Goal: Leave review/rating

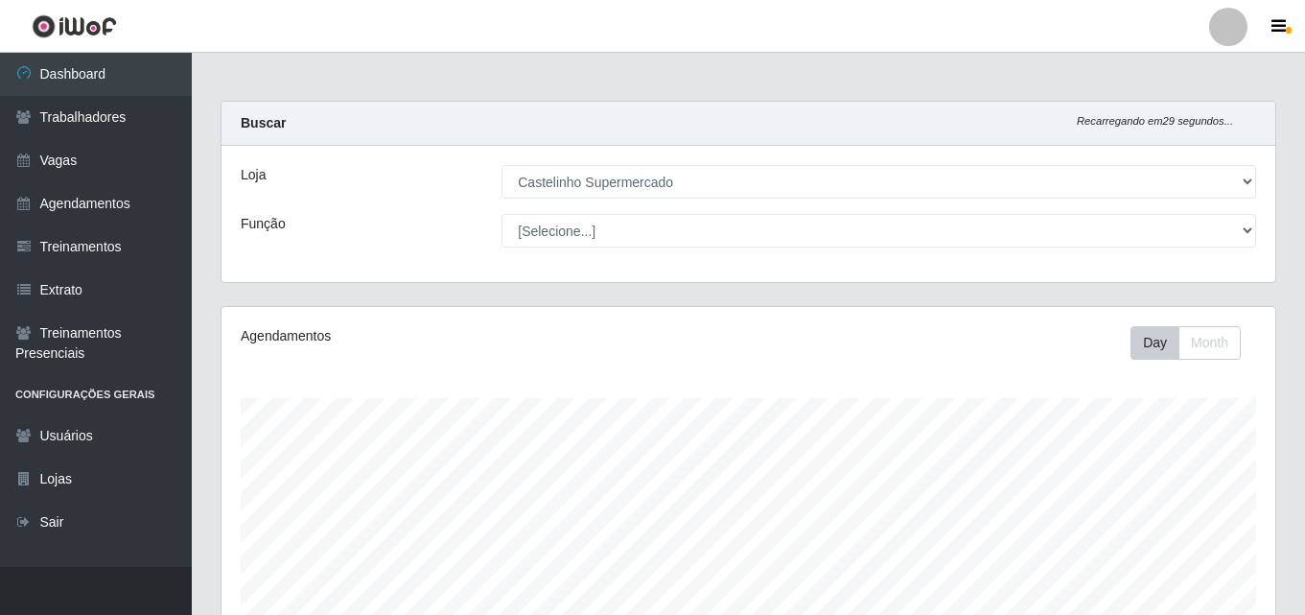
select select "377"
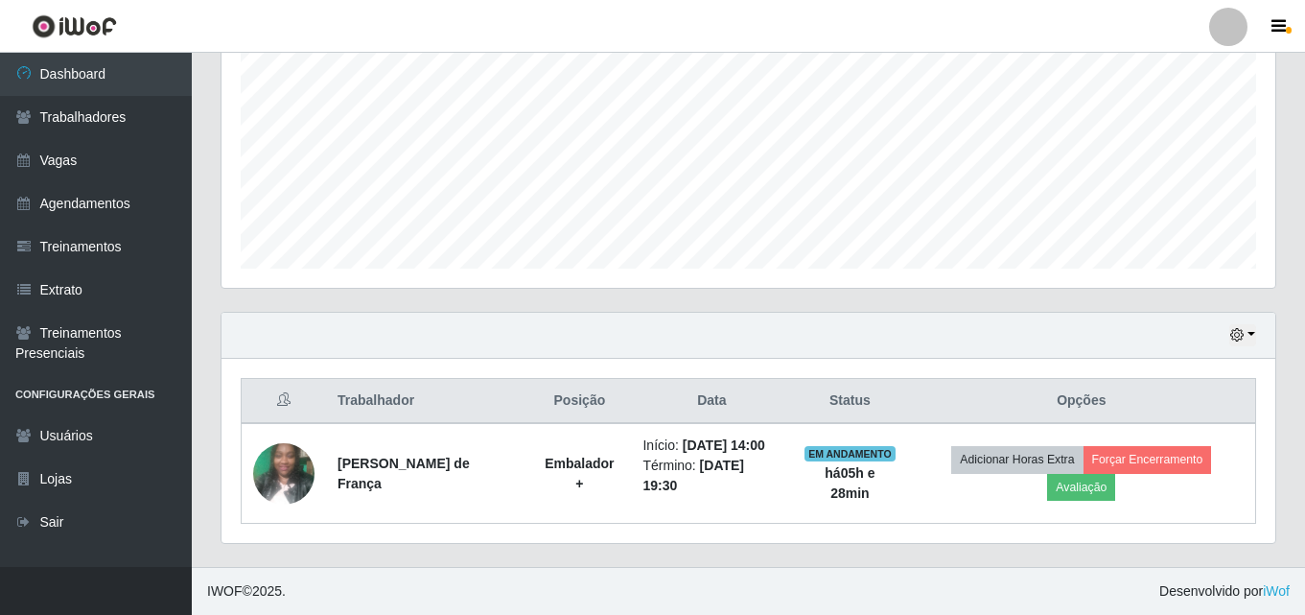
scroll to position [398, 1054]
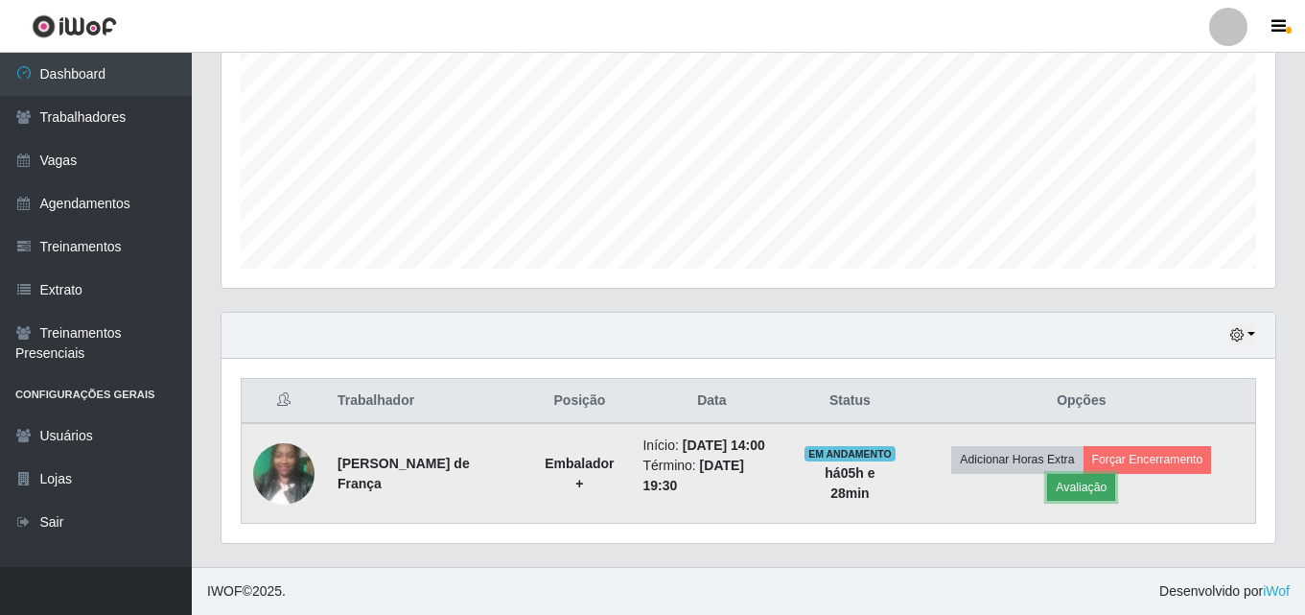
click at [1074, 491] on button "Avaliação" at bounding box center [1081, 487] width 68 height 27
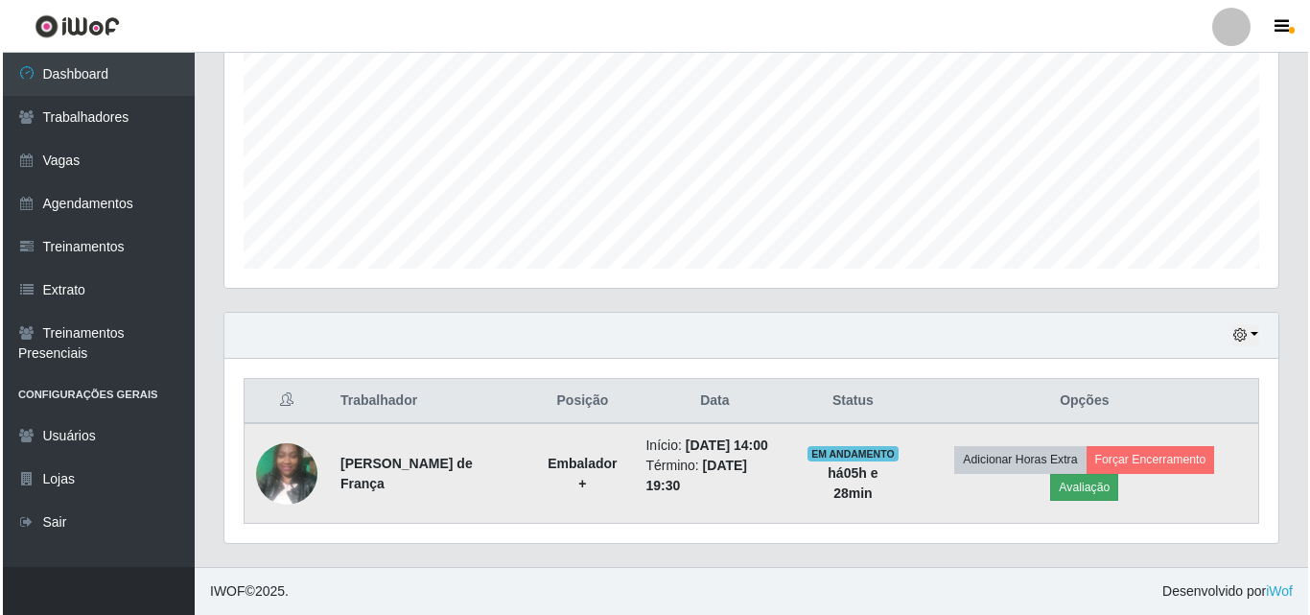
scroll to position [398, 1044]
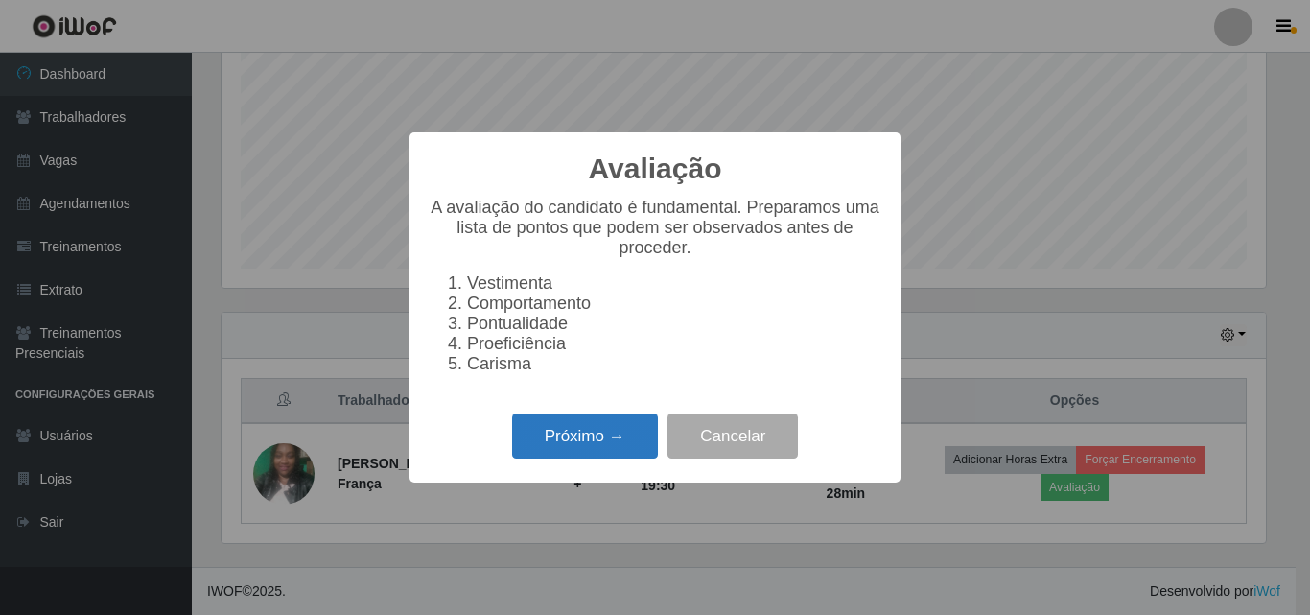
click at [594, 446] on button "Próximo →" at bounding box center [585, 435] width 146 height 45
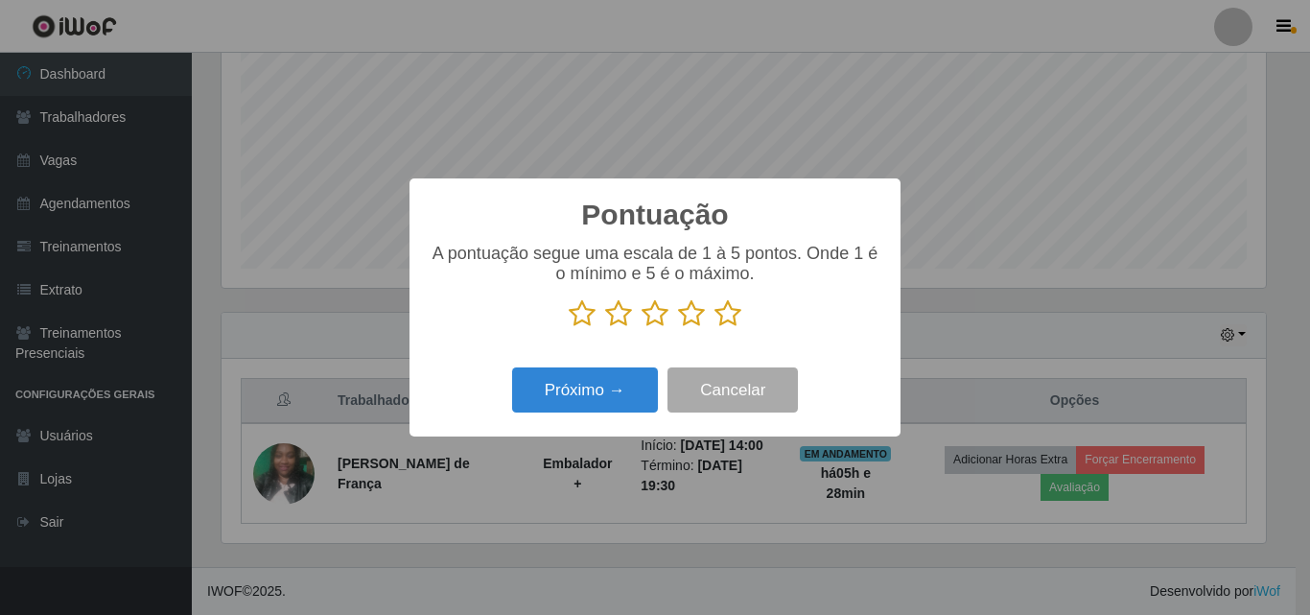
scroll to position [958320, 957674]
click at [726, 321] on icon at bounding box center [727, 313] width 27 height 29
click at [714, 328] on input "radio" at bounding box center [714, 328] width 0 height 0
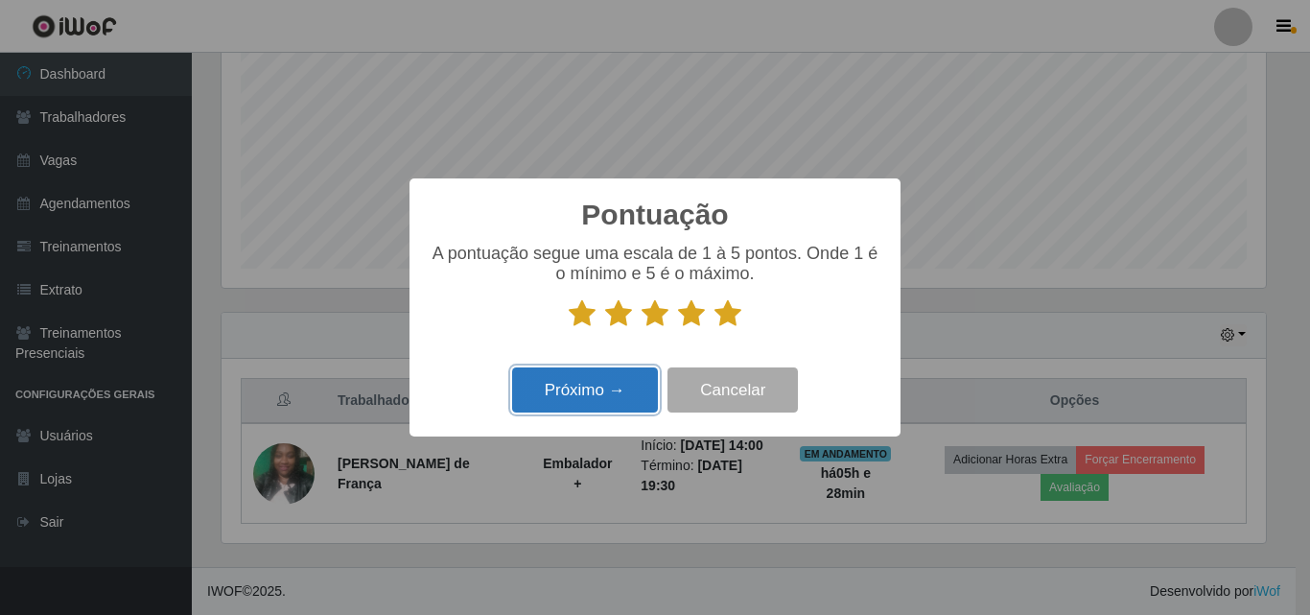
click at [569, 383] on button "Próximo →" at bounding box center [585, 389] width 146 height 45
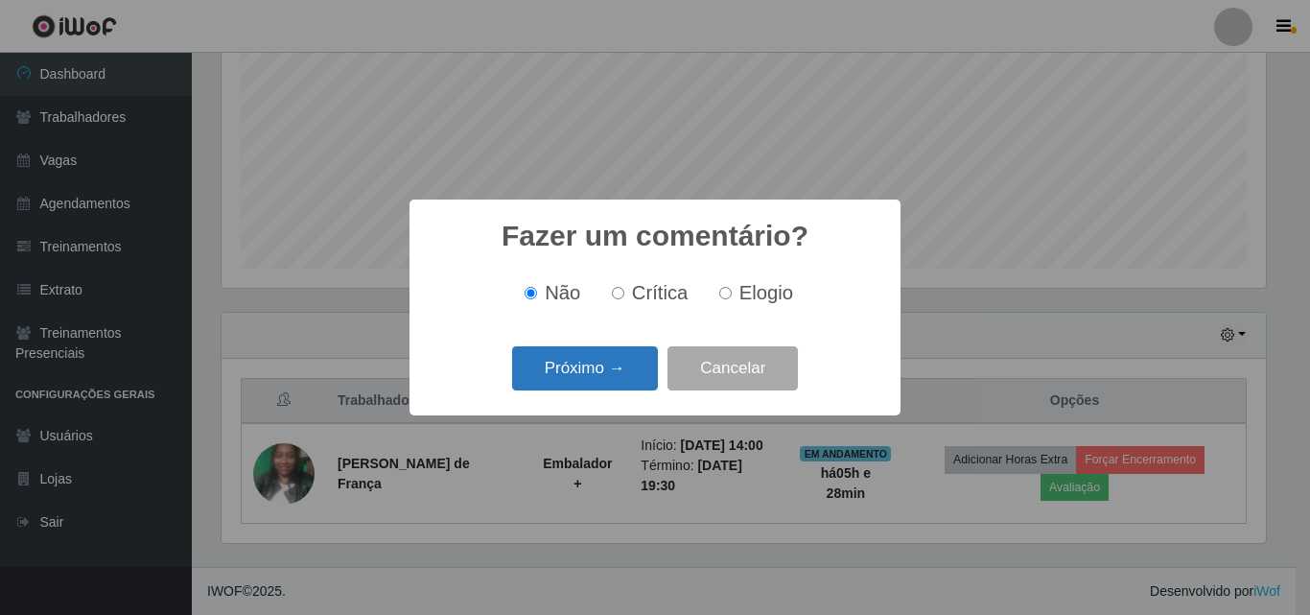
click at [600, 372] on button "Próximo →" at bounding box center [585, 368] width 146 height 45
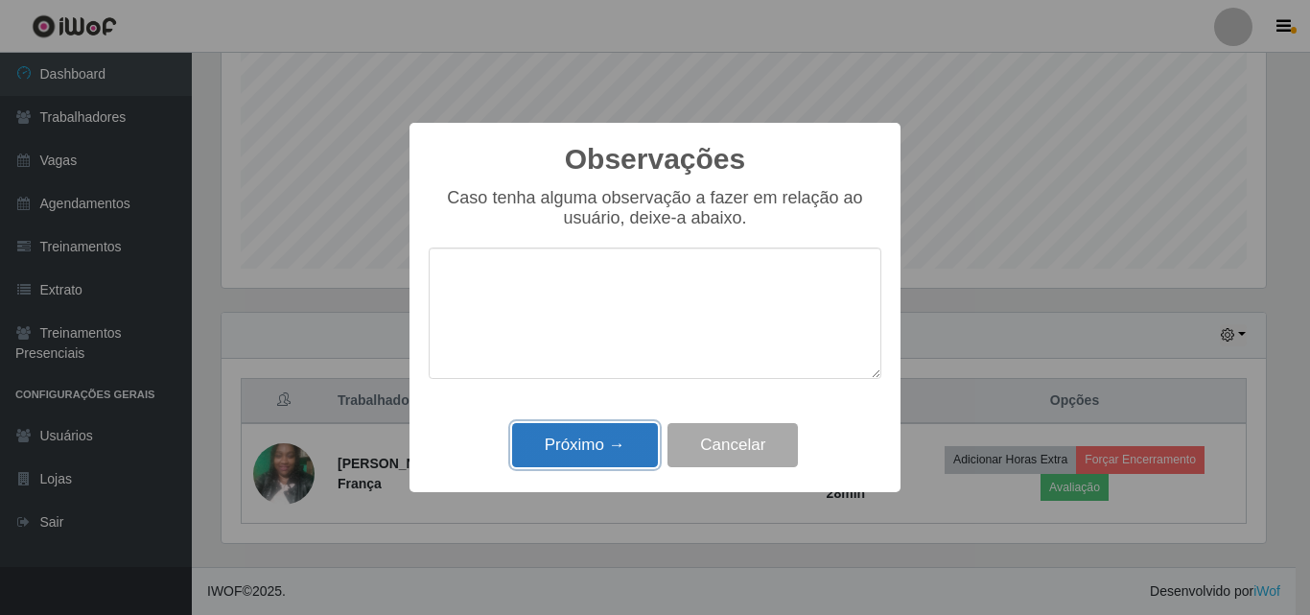
click at [608, 444] on button "Próximo →" at bounding box center [585, 445] width 146 height 45
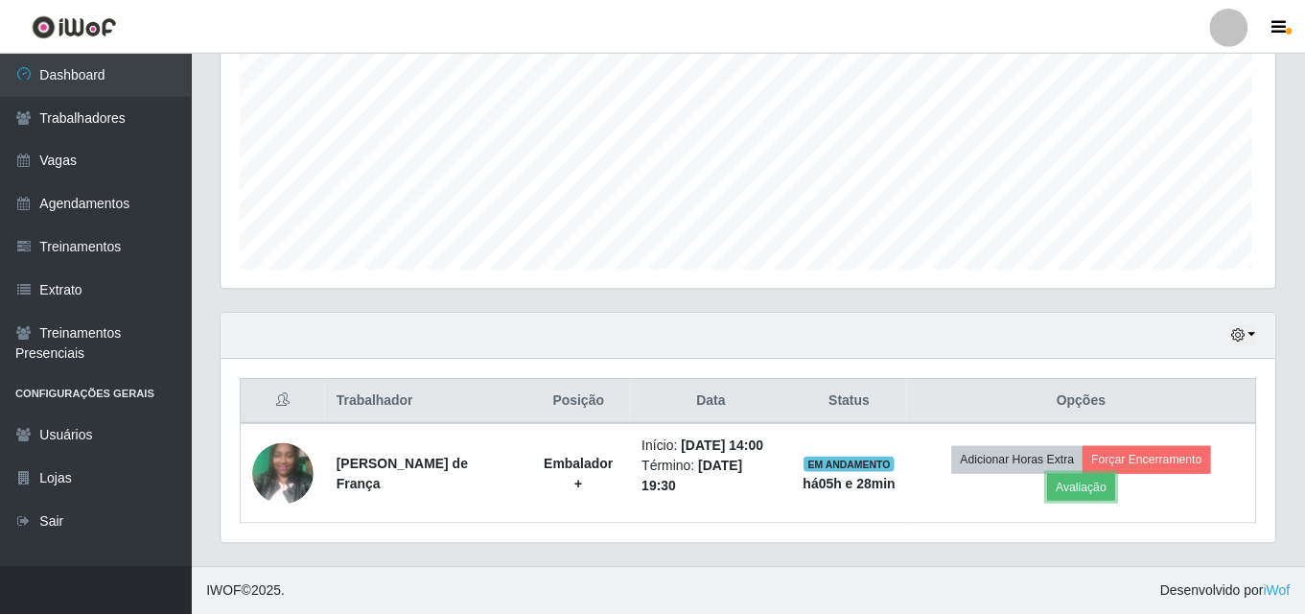
scroll to position [398, 1054]
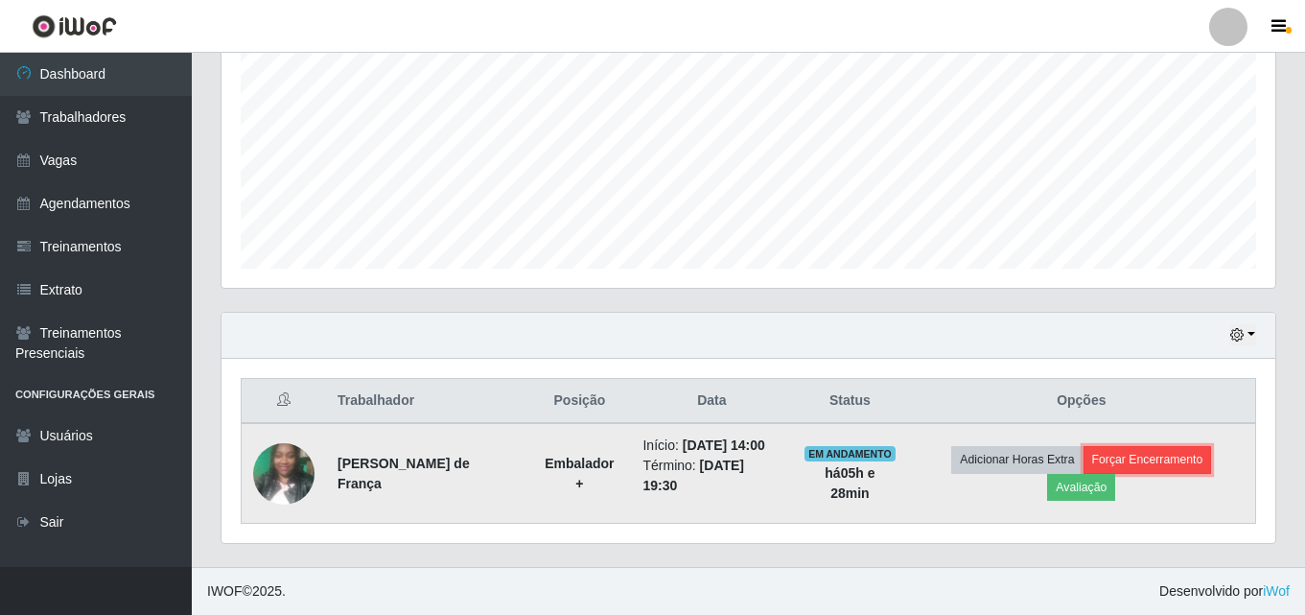
click at [1129, 455] on button "Forçar Encerramento" at bounding box center [1147, 459] width 128 height 27
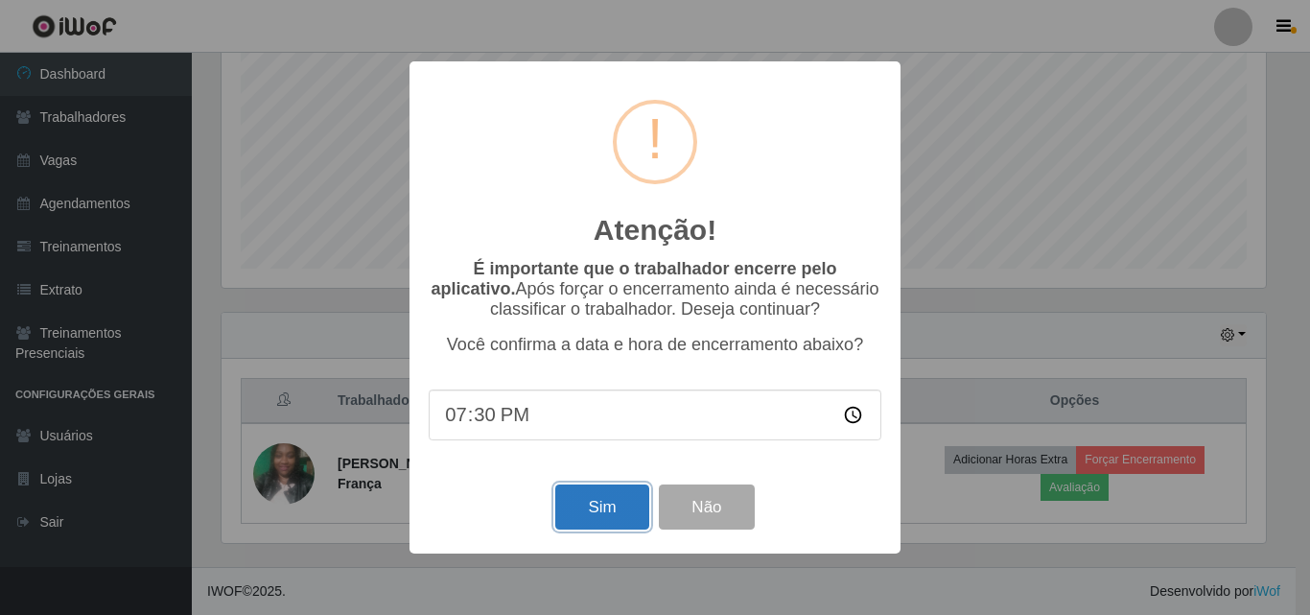
click at [594, 517] on button "Sim" at bounding box center [601, 506] width 93 height 45
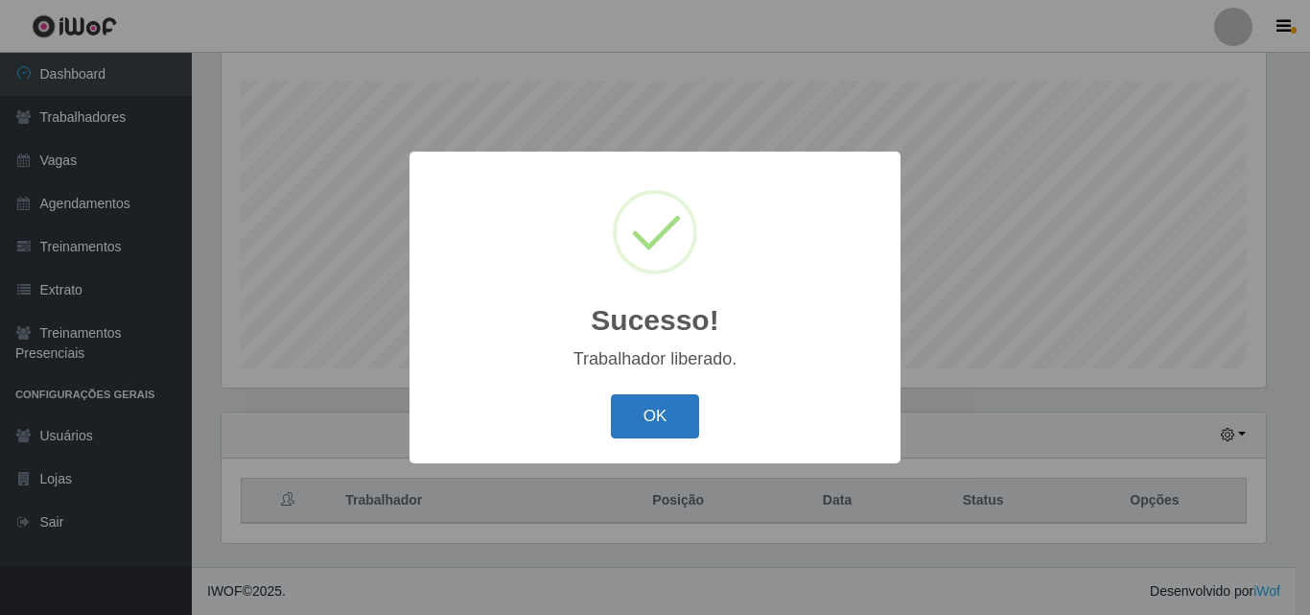
click at [629, 413] on button "OK" at bounding box center [655, 416] width 89 height 45
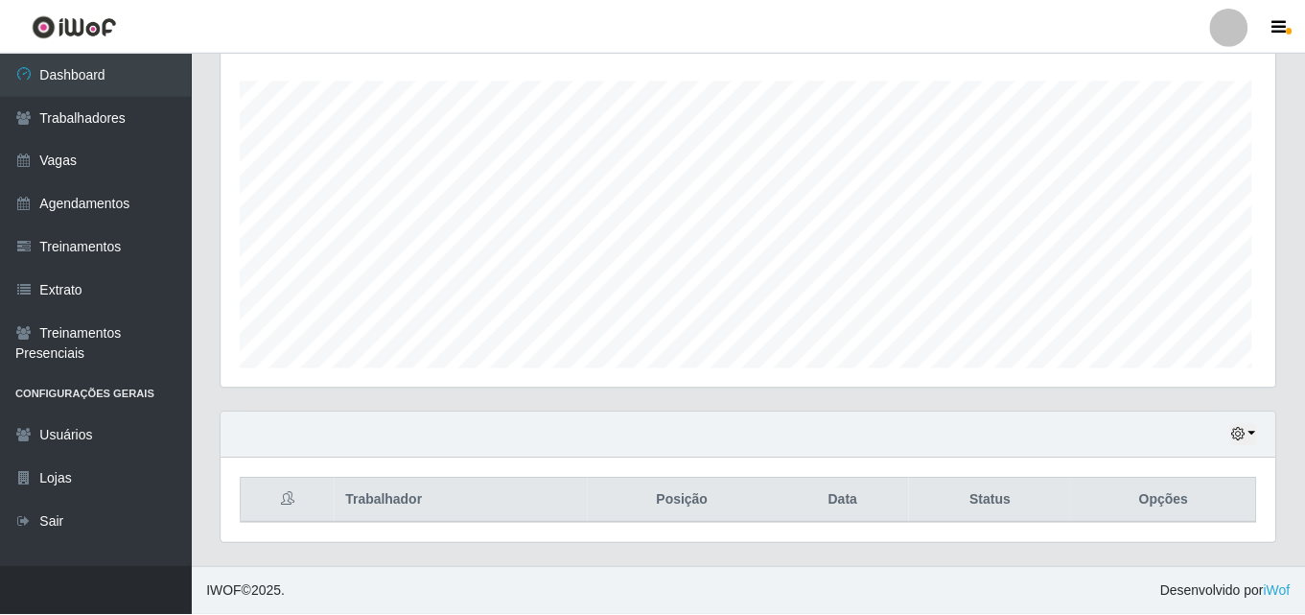
scroll to position [398, 1054]
